Goal: Information Seeking & Learning: Compare options

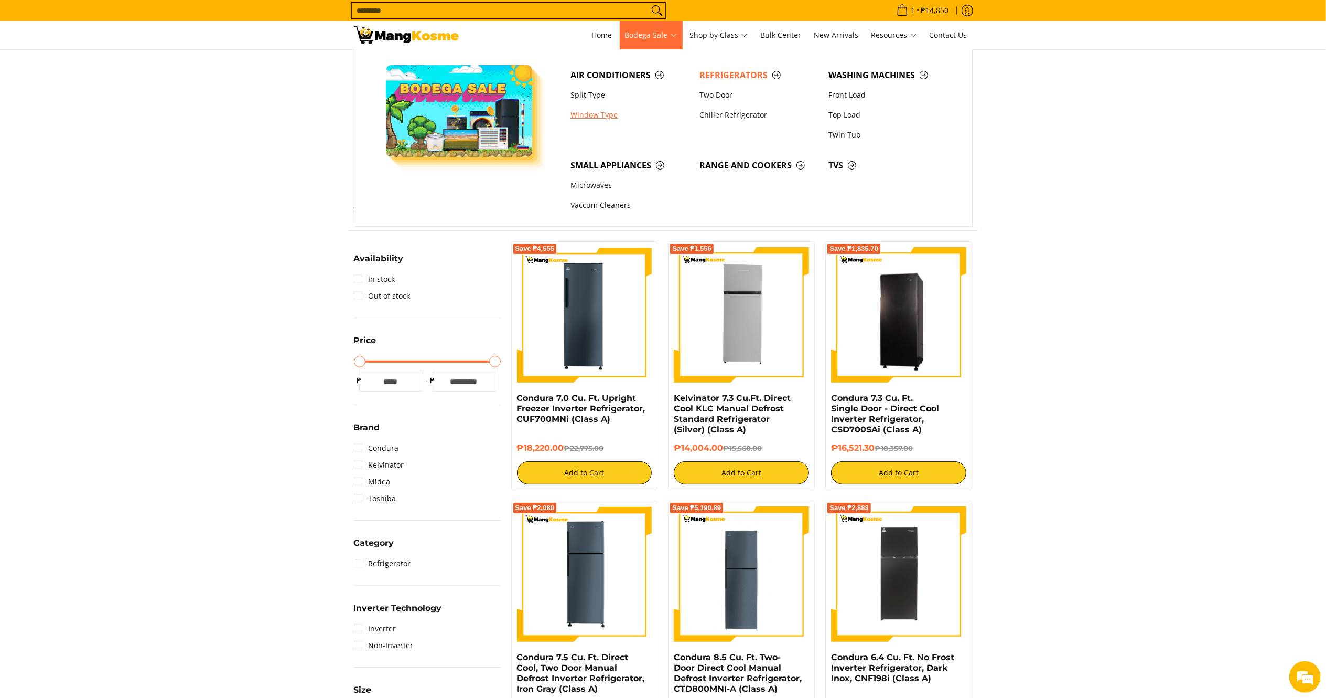
click at [588, 108] on link "Window Type" at bounding box center [629, 115] width 129 height 20
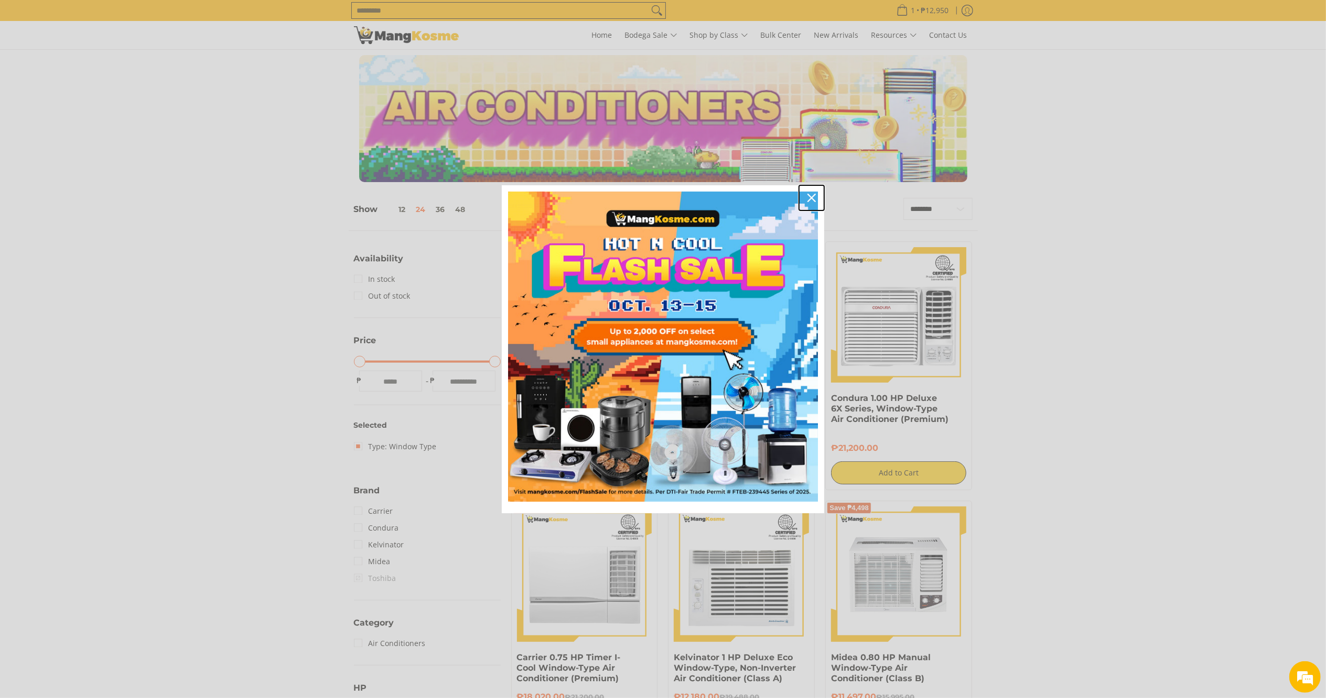
click at [812, 195] on icon "close icon" at bounding box center [812, 198] width 8 height 8
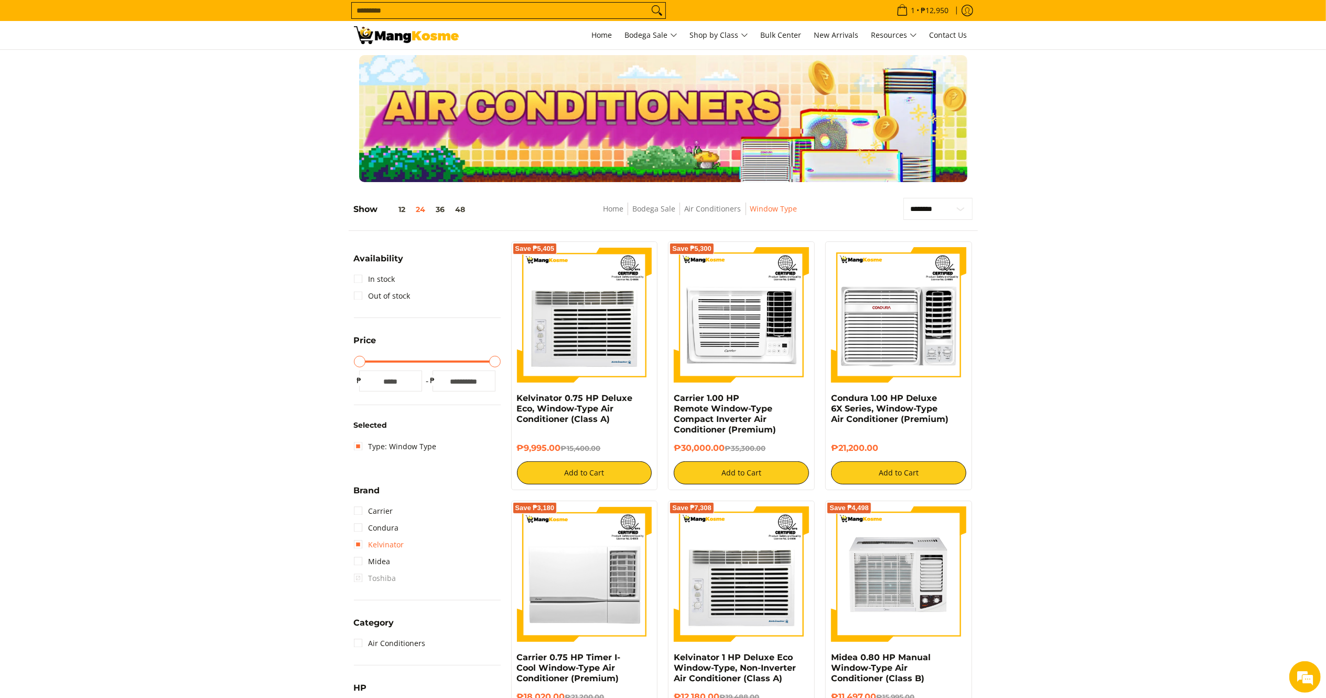
click at [378, 551] on link "Kelvinator" at bounding box center [379, 544] width 50 height 17
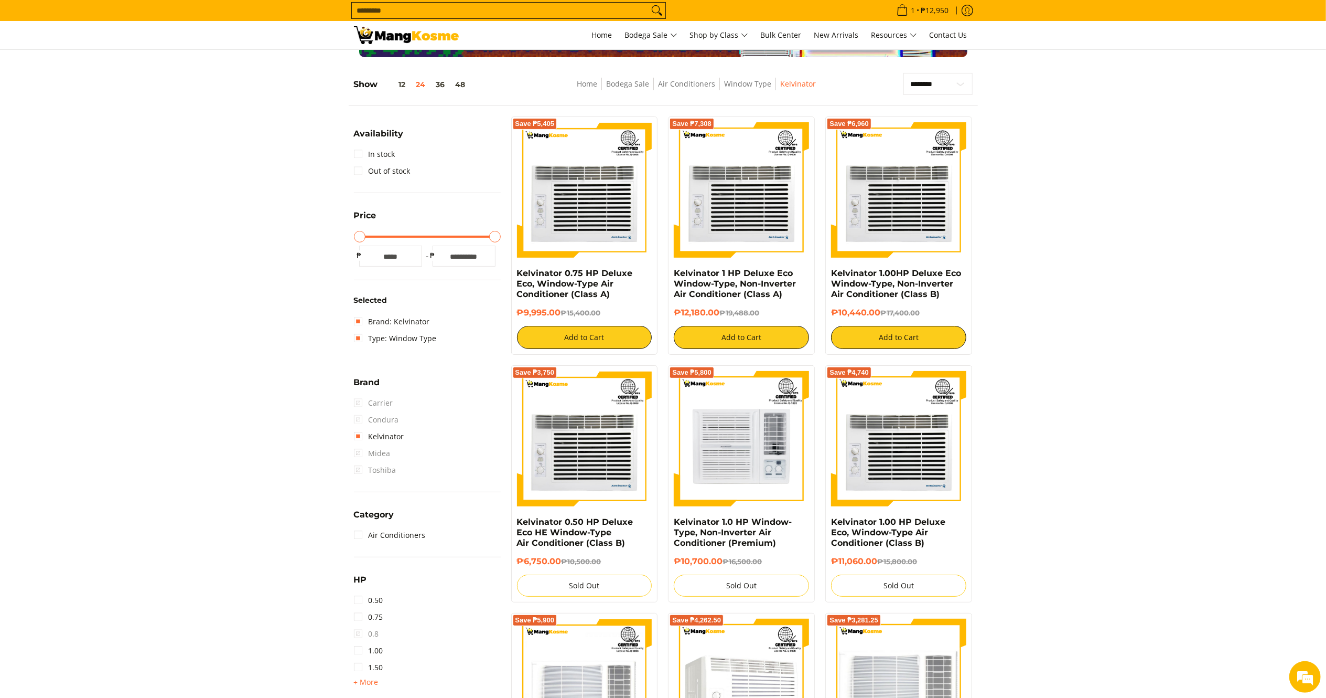
scroll to position [147, 0]
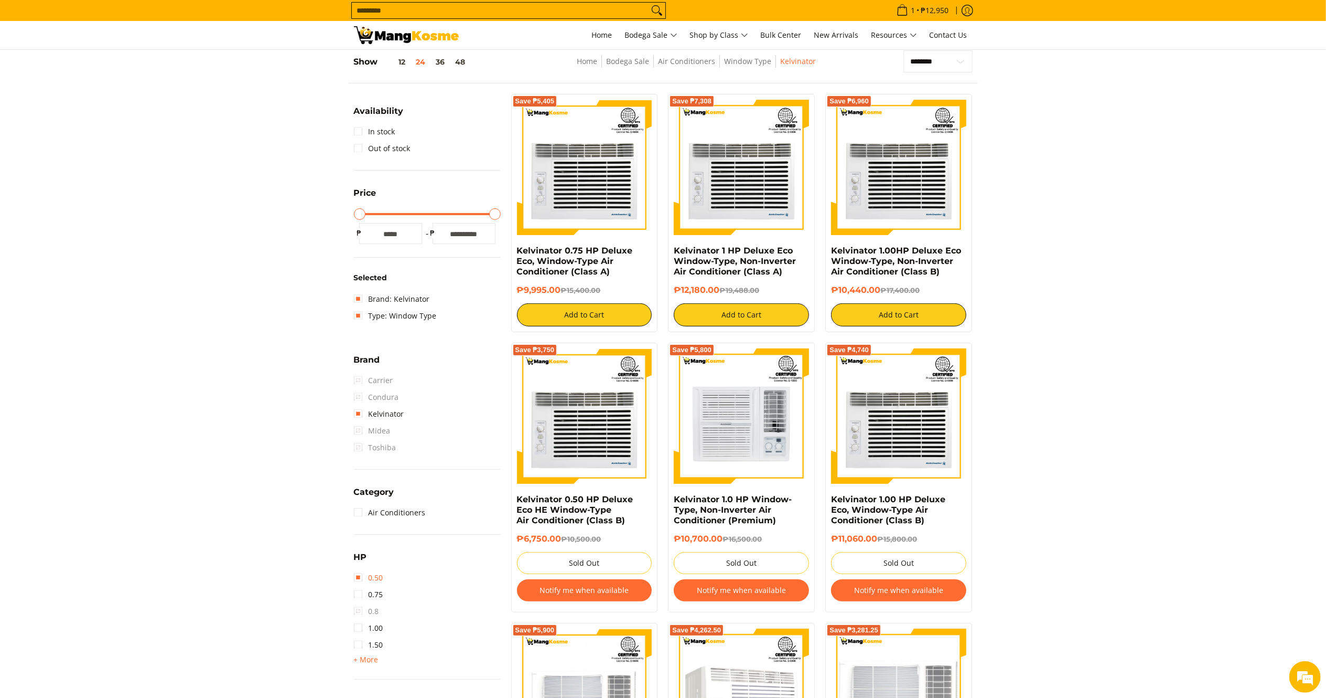
click at [363, 576] on link "0.50" at bounding box center [368, 577] width 29 height 17
